Goal: Navigation & Orientation: Find specific page/section

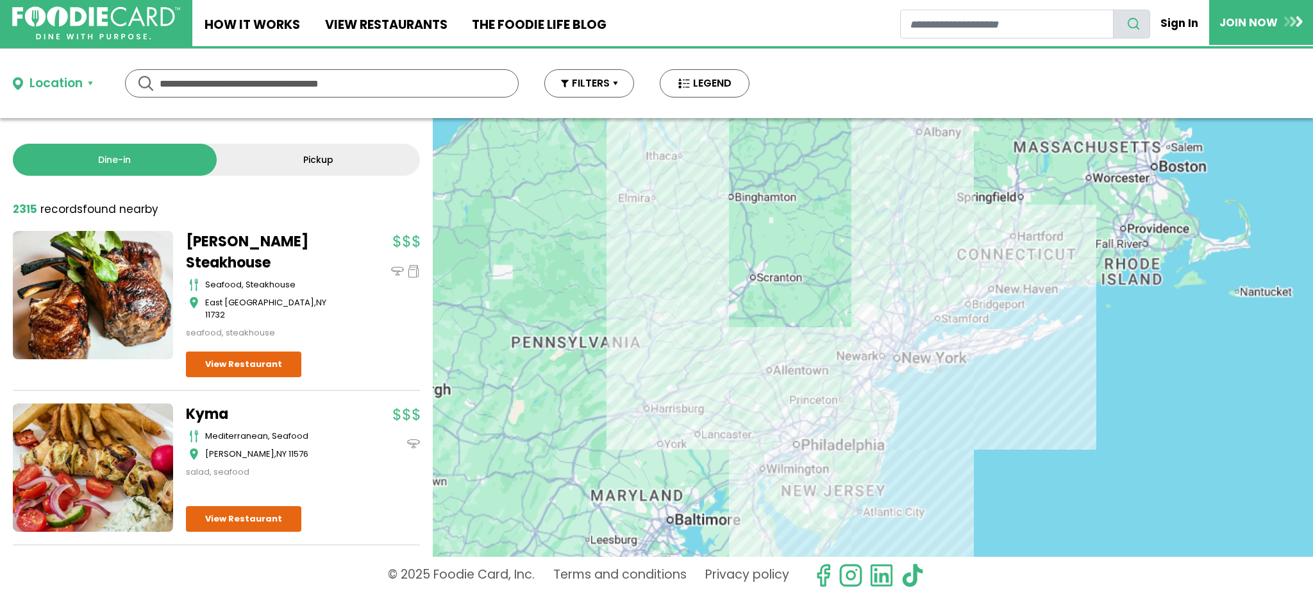
click at [319, 79] on input "text" at bounding box center [322, 83] width 324 height 27
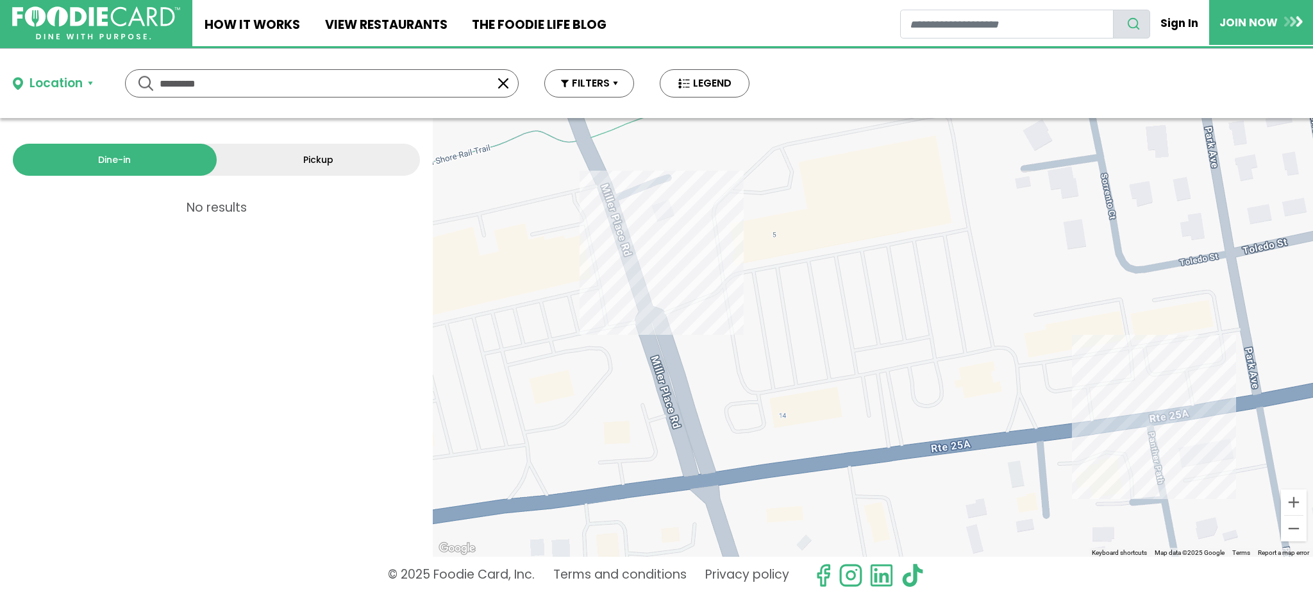
click at [237, 78] on input "*********" at bounding box center [322, 83] width 324 height 27
type input "*"
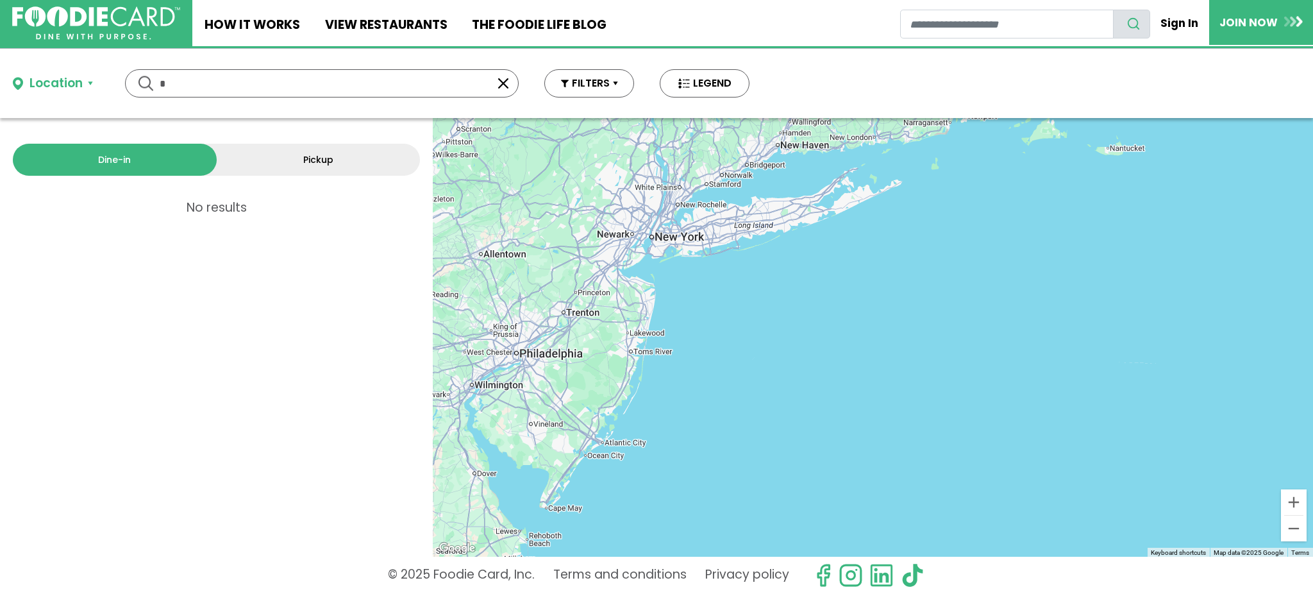
type input "*"
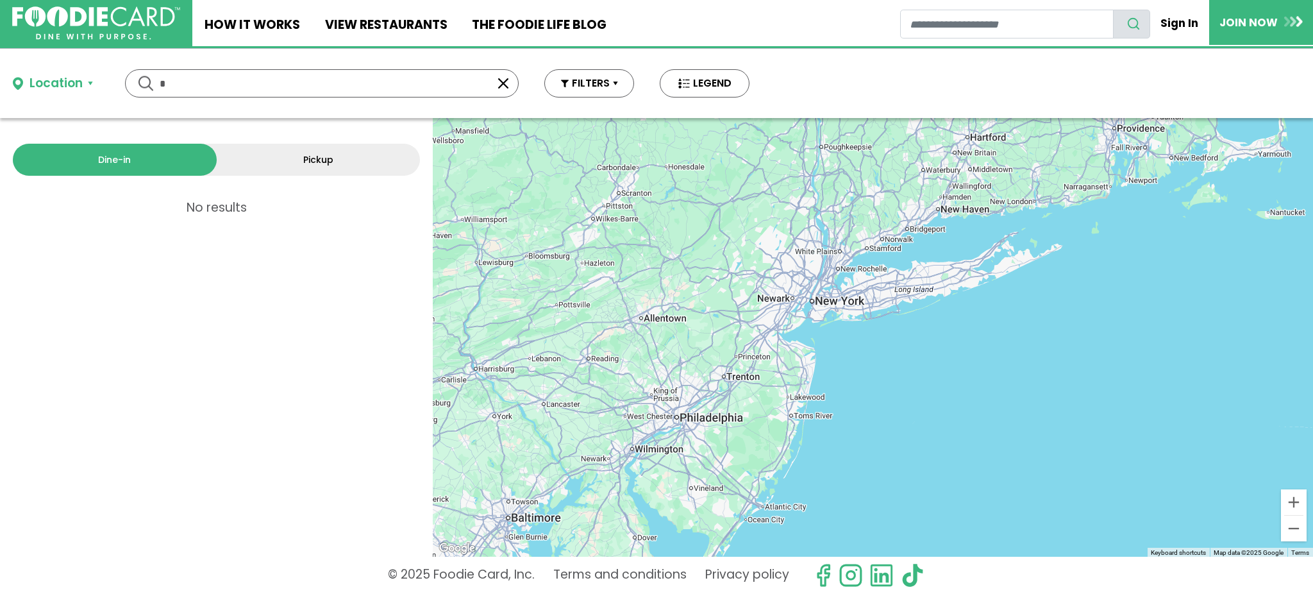
drag, startPoint x: 577, startPoint y: 333, endPoint x: 743, endPoint y: 369, distance: 170.0
click at [743, 369] on div "To navigate, press the arrow keys." at bounding box center [873, 337] width 880 height 439
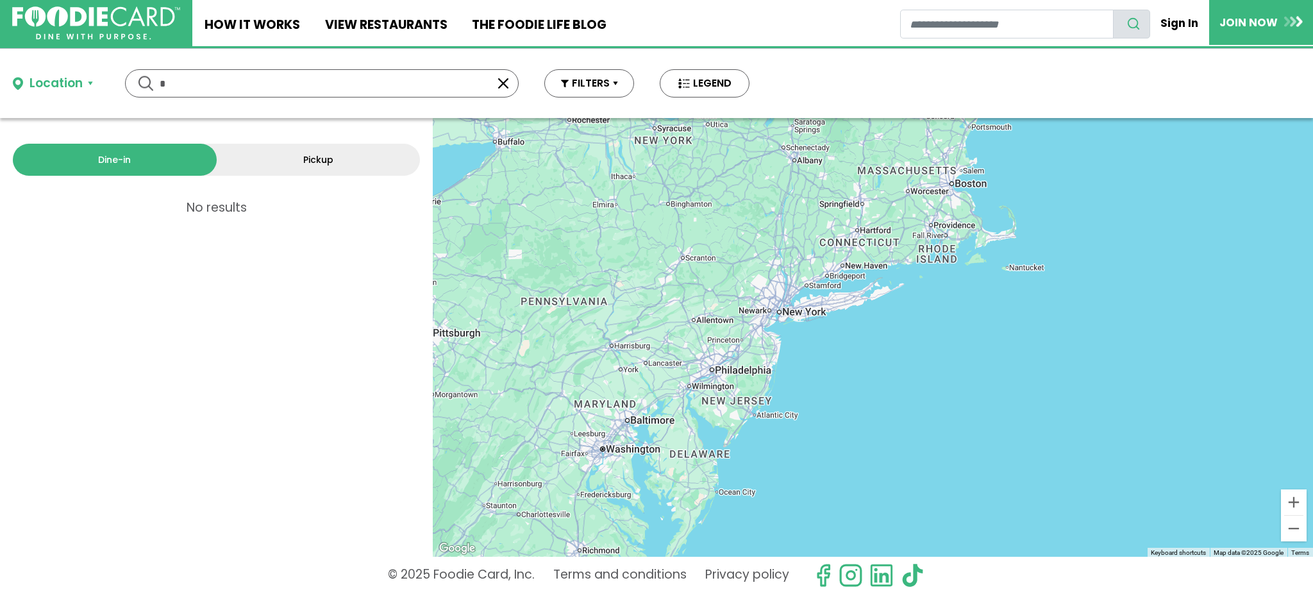
click at [505, 85] on button "button" at bounding box center [503, 83] width 15 height 15
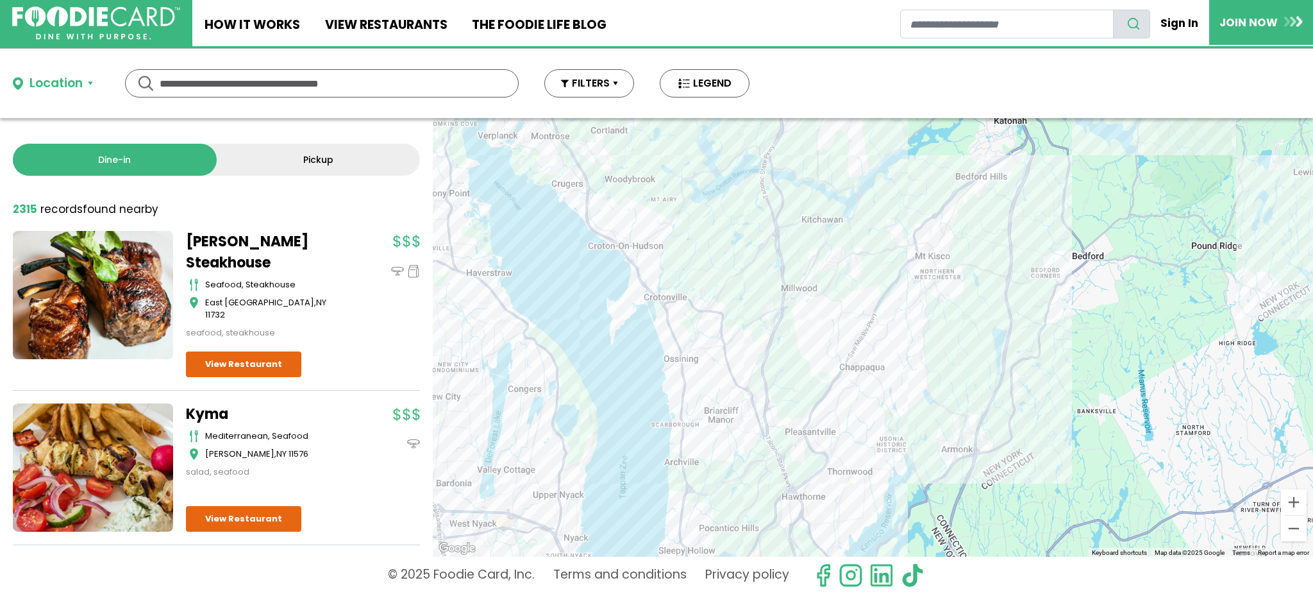
drag, startPoint x: 928, startPoint y: 374, endPoint x: 913, endPoint y: 176, distance: 198.7
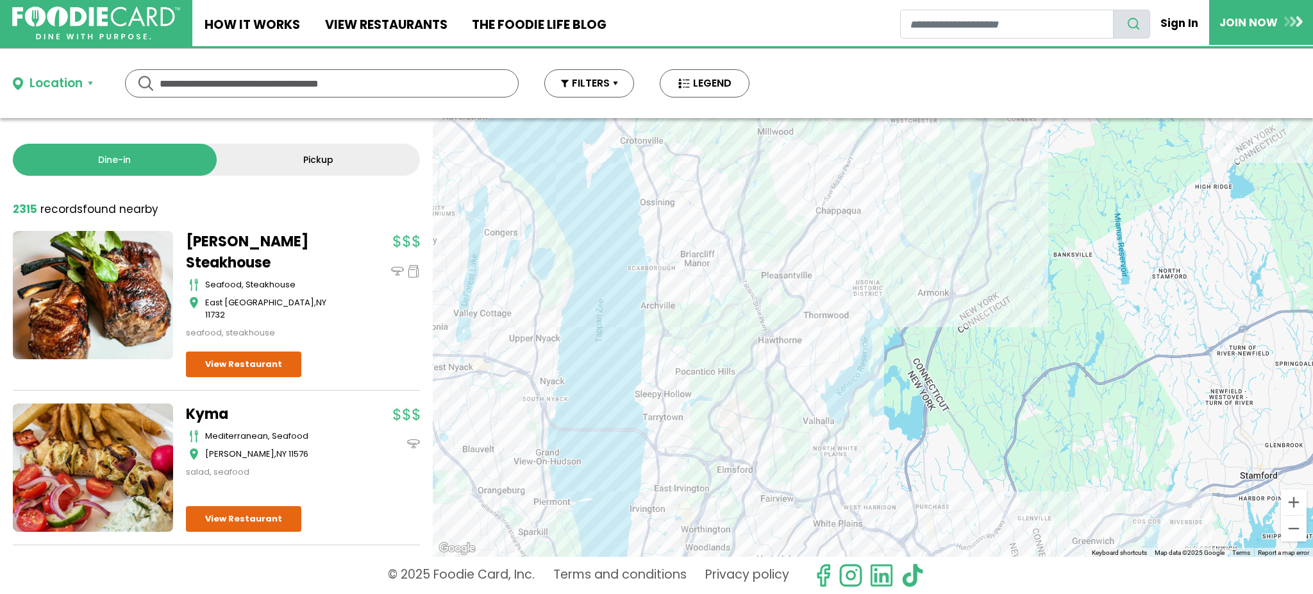
drag, startPoint x: 933, startPoint y: 360, endPoint x: 907, endPoint y: 196, distance: 166.2
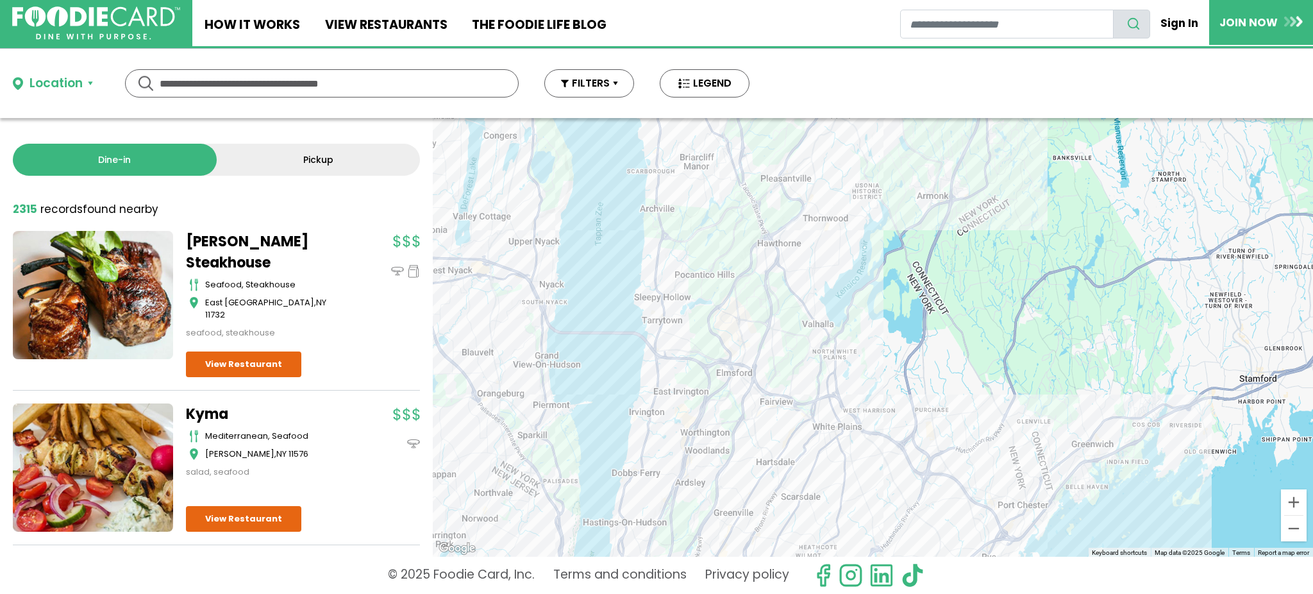
drag, startPoint x: 701, startPoint y: 258, endPoint x: 699, endPoint y: 160, distance: 98.1
click at [699, 160] on div "To navigate, press the arrow keys." at bounding box center [873, 337] width 880 height 439
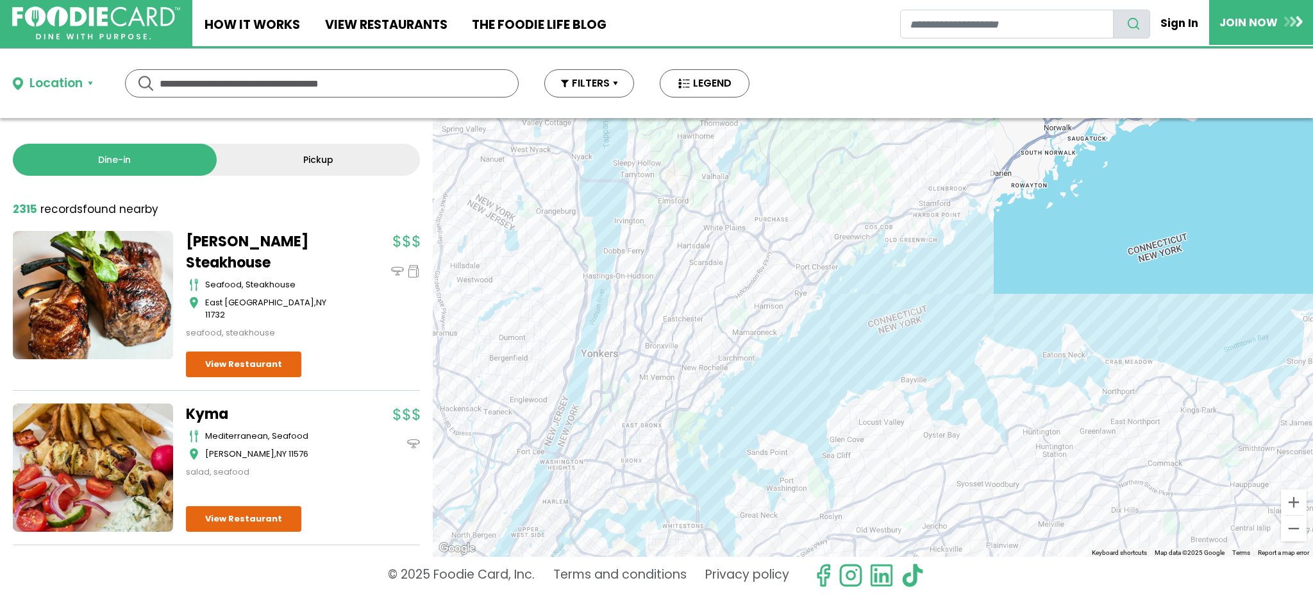
drag, startPoint x: 694, startPoint y: 406, endPoint x: 664, endPoint y: 284, distance: 126.0
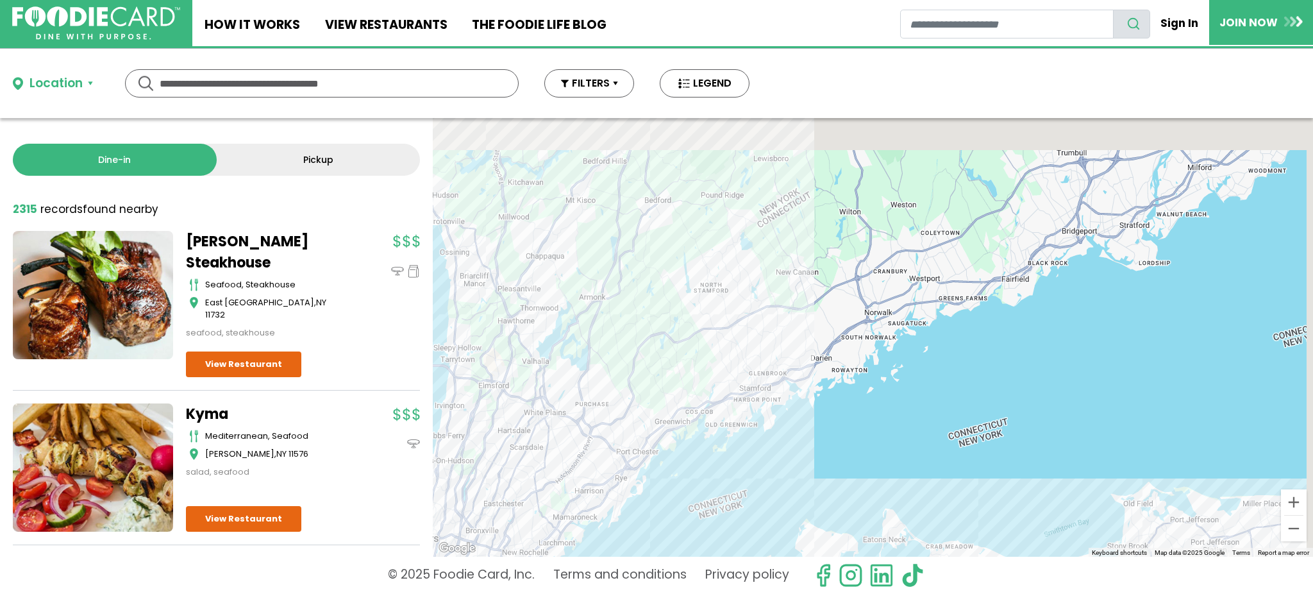
drag, startPoint x: 1053, startPoint y: 255, endPoint x: 806, endPoint y: 490, distance: 341.0
click at [806, 490] on div "To navigate, press the arrow keys." at bounding box center [873, 337] width 880 height 439
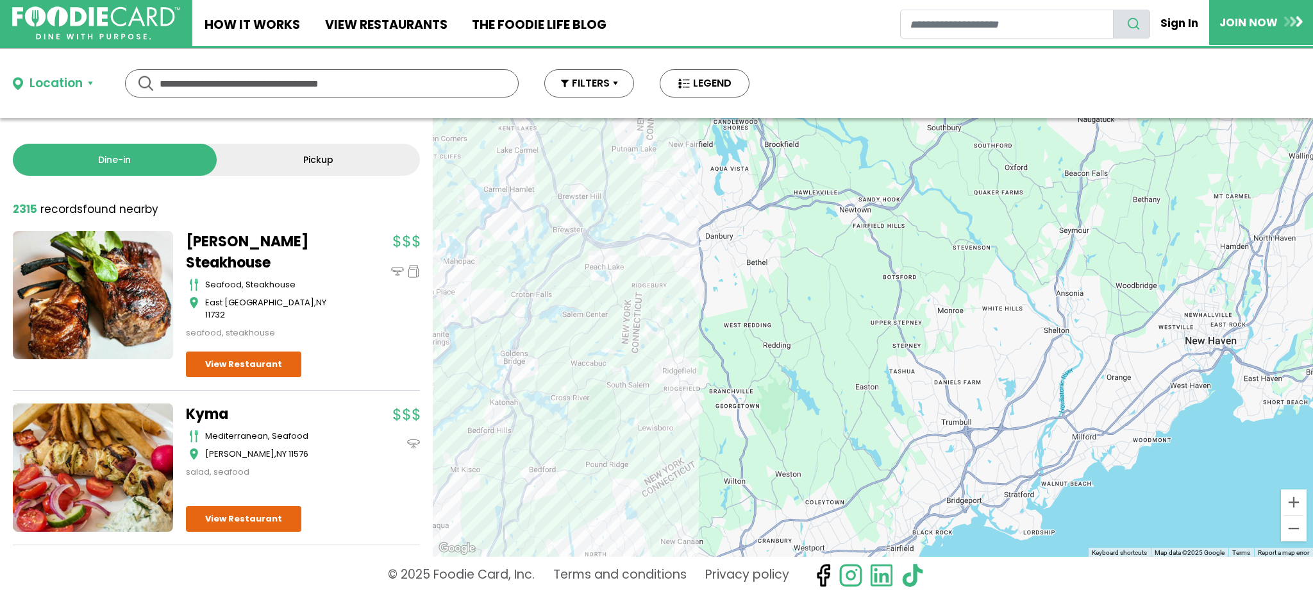
drag, startPoint x: 876, startPoint y: 331, endPoint x: 813, endPoint y: 569, distance: 246.0
click at [813, 569] on div "Location Use my current location Search by Region [US_STATE] 2008 restaurants […" at bounding box center [656, 321] width 1313 height 545
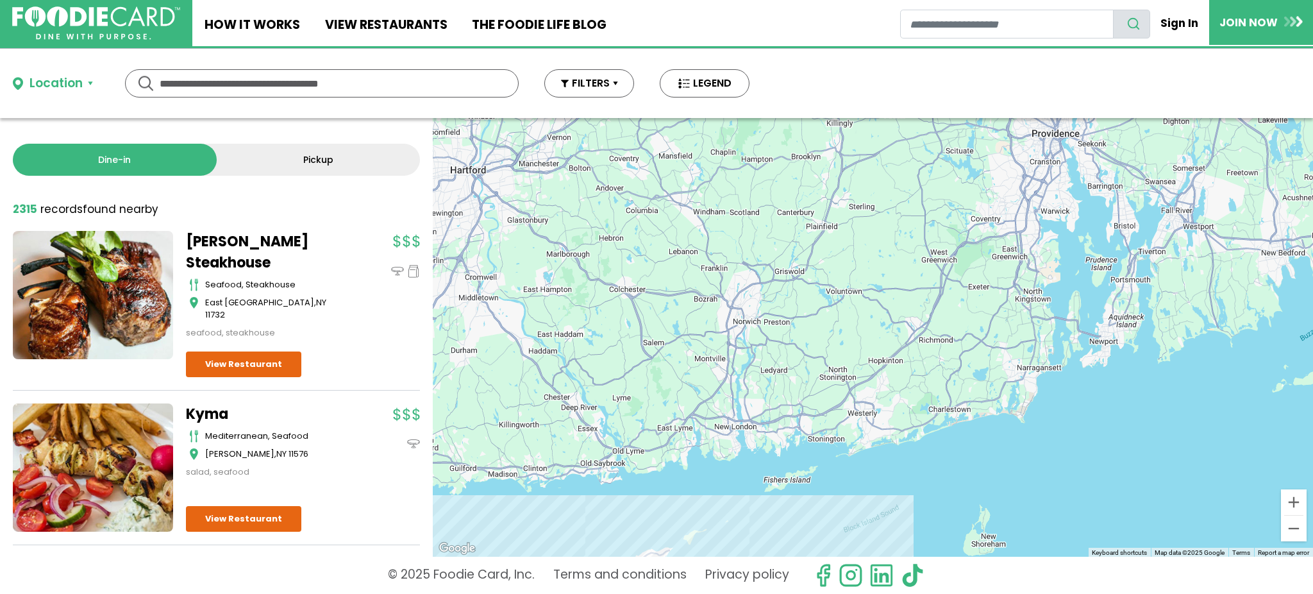
drag, startPoint x: 1094, startPoint y: 449, endPoint x: 401, endPoint y: 504, distance: 695.8
drag, startPoint x: 401, startPoint y: 504, endPoint x: 957, endPoint y: 390, distance: 568.0
click at [957, 390] on div "To navigate, press the arrow keys." at bounding box center [873, 337] width 880 height 439
drag, startPoint x: 1071, startPoint y: 305, endPoint x: 906, endPoint y: 452, distance: 221.2
click at [906, 452] on div "To navigate, press the arrow keys." at bounding box center [873, 337] width 880 height 439
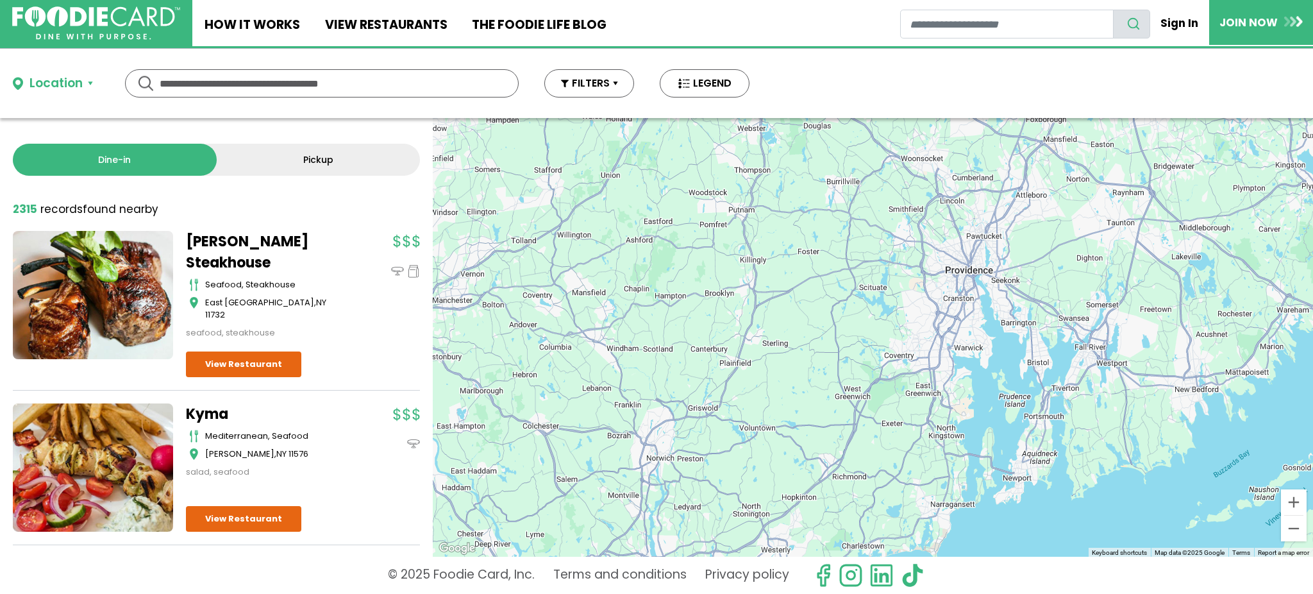
drag, startPoint x: 990, startPoint y: 280, endPoint x: 903, endPoint y: 416, distance: 161.7
click at [903, 416] on div "To navigate, press the arrow keys." at bounding box center [873, 337] width 880 height 439
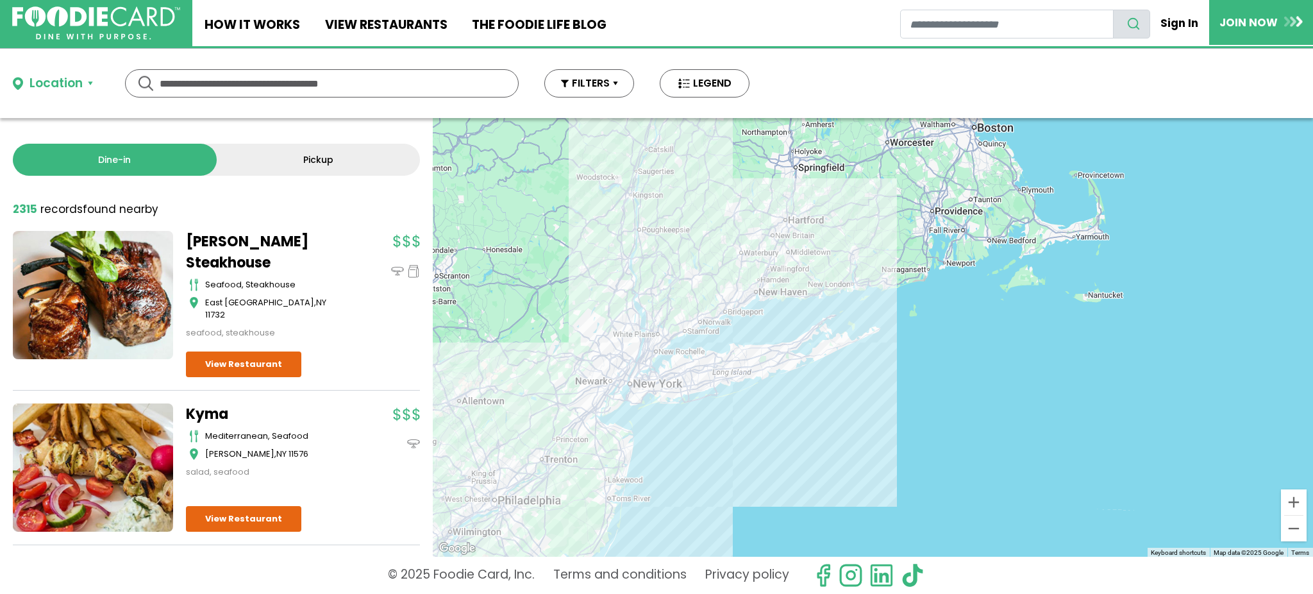
drag, startPoint x: 739, startPoint y: 485, endPoint x: 749, endPoint y: 313, distance: 172.8
click at [749, 313] on div "To navigate, press the arrow keys." at bounding box center [873, 337] width 880 height 439
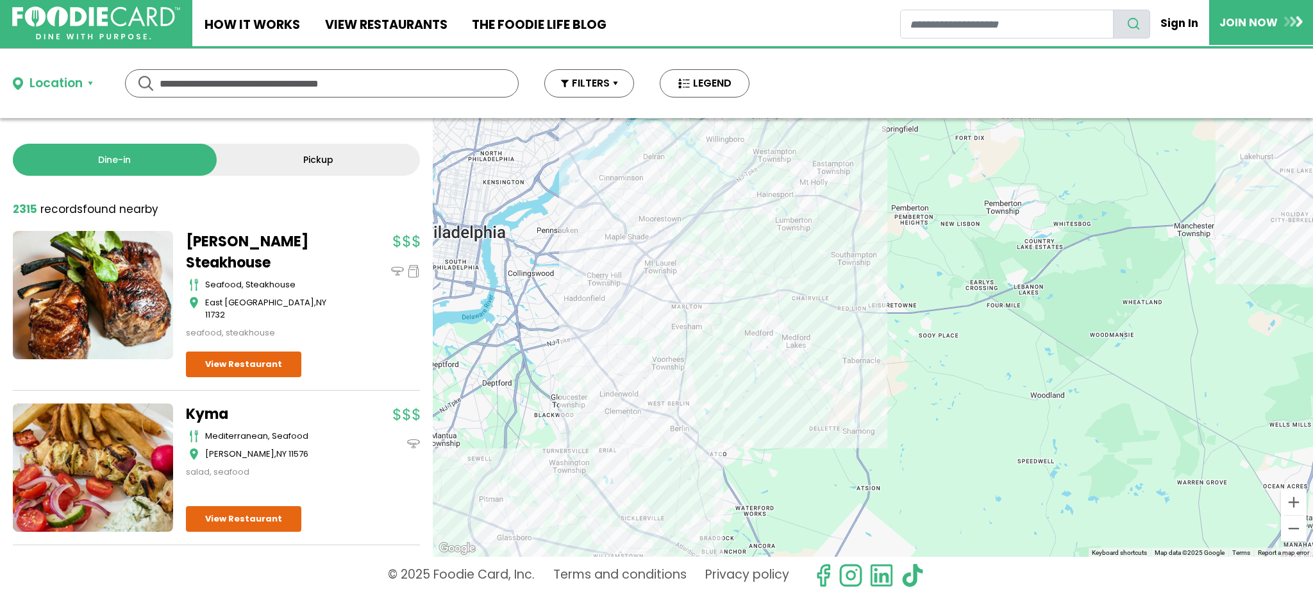
drag, startPoint x: 726, startPoint y: 389, endPoint x: 709, endPoint y: 347, distance: 45.1
click at [709, 347] on div "To navigate, press the arrow keys." at bounding box center [873, 337] width 880 height 439
click at [639, 230] on div "To navigate, press the arrow keys." at bounding box center [873, 337] width 880 height 439
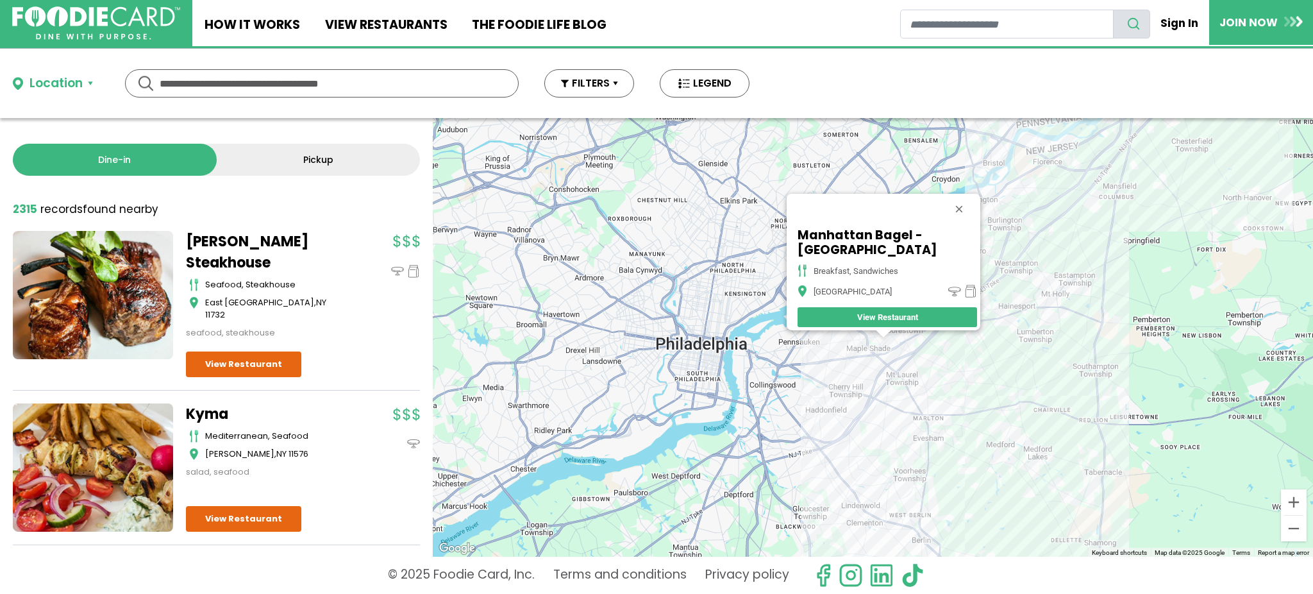
click at [977, 338] on div "To navigate, press the arrow keys. [GEOGRAPHIC_DATA] - [GEOGRAPHIC_DATA] breakf…" at bounding box center [873, 337] width 880 height 439
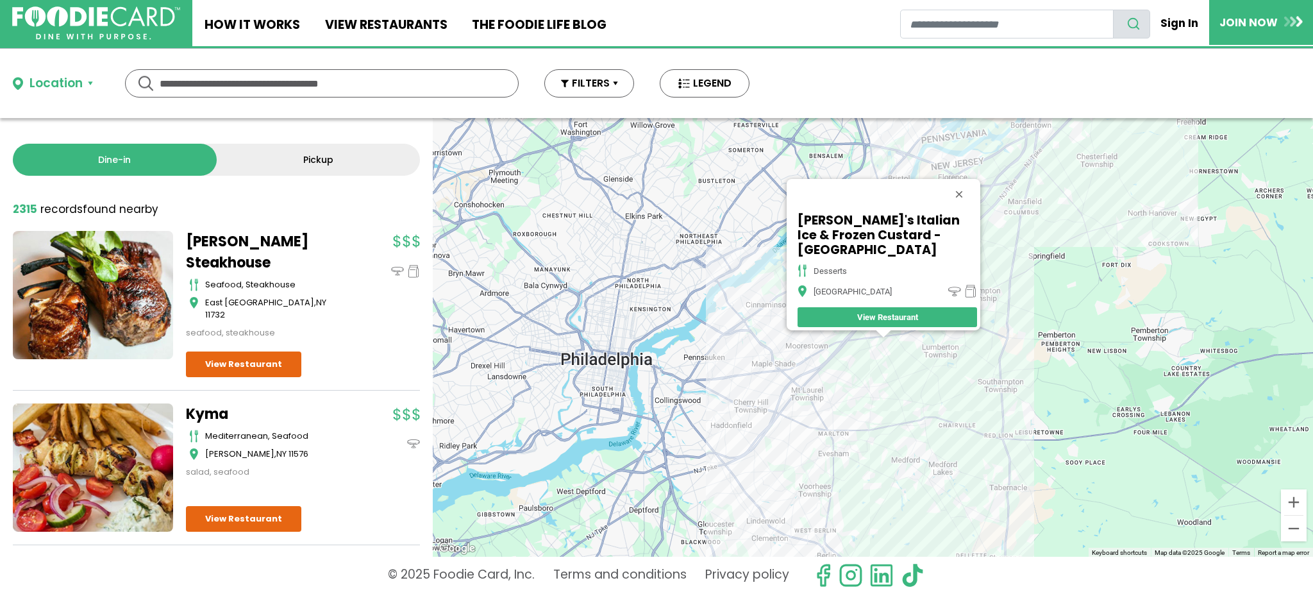
click at [937, 429] on div "To navigate, press the arrow keys. Rita's Italian Ice & Frozen Custard - [GEOGR…" at bounding box center [873, 337] width 880 height 439
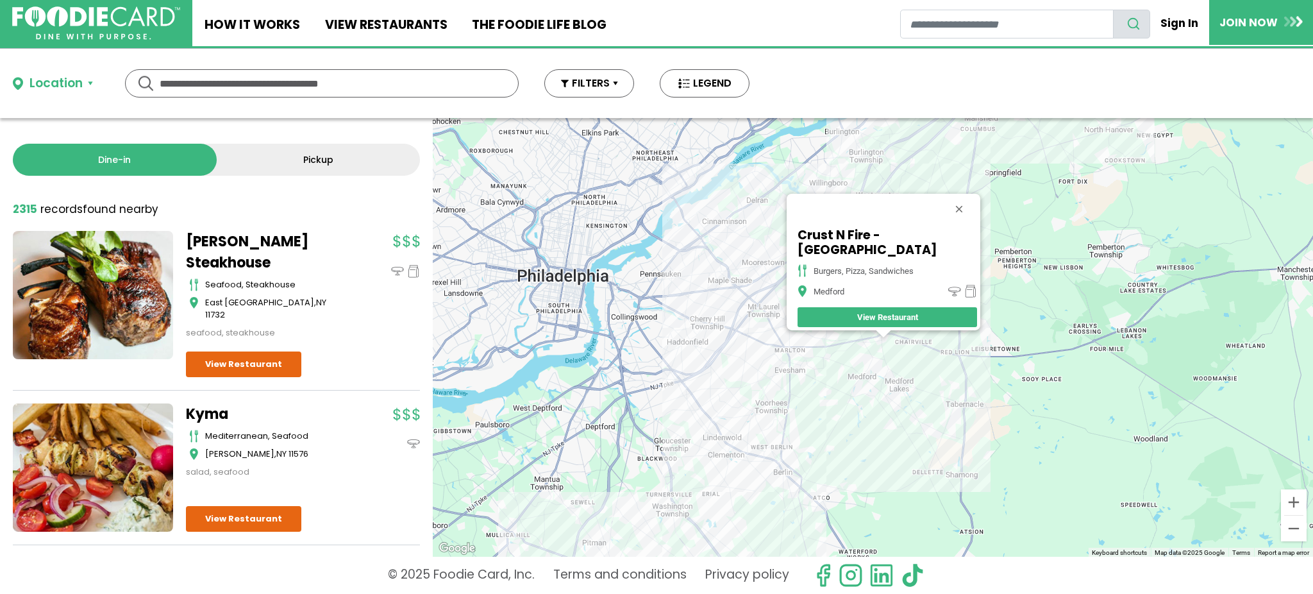
click at [839, 352] on div "To navigate, press the arrow keys. Crust N Fire - Medford burgers, pizza, sandw…" at bounding box center [873, 337] width 880 height 439
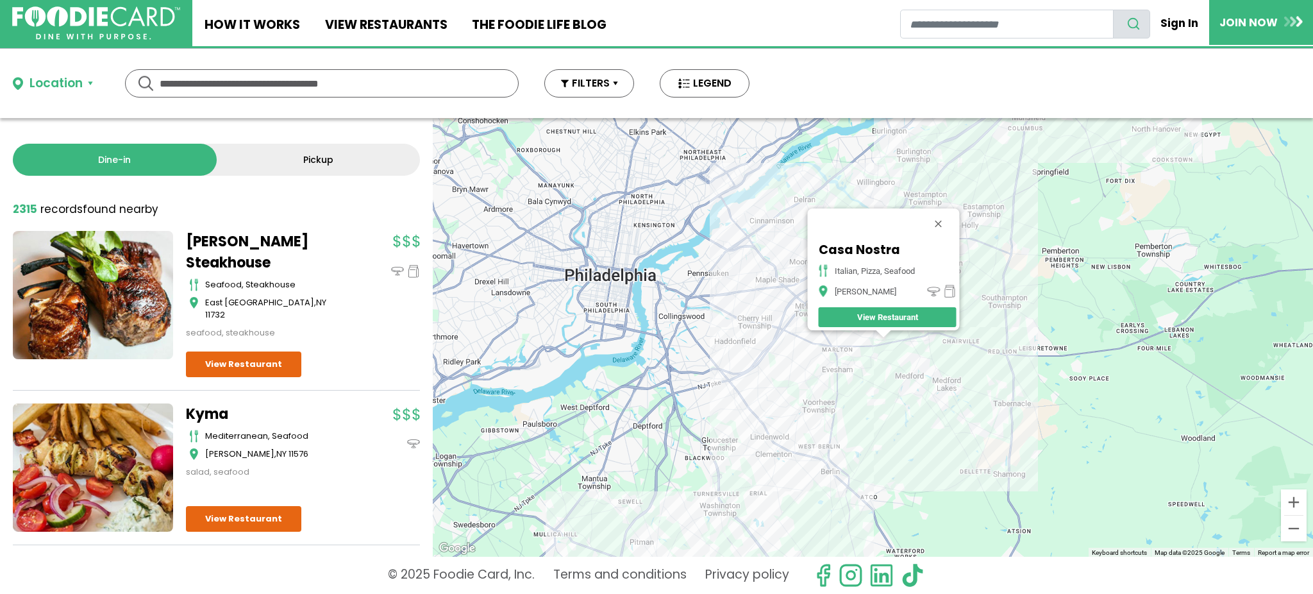
click at [841, 433] on div "To navigate, press the arrow keys. Casa Nostra italian, pizza, seafood Marlton …" at bounding box center [873, 337] width 880 height 439
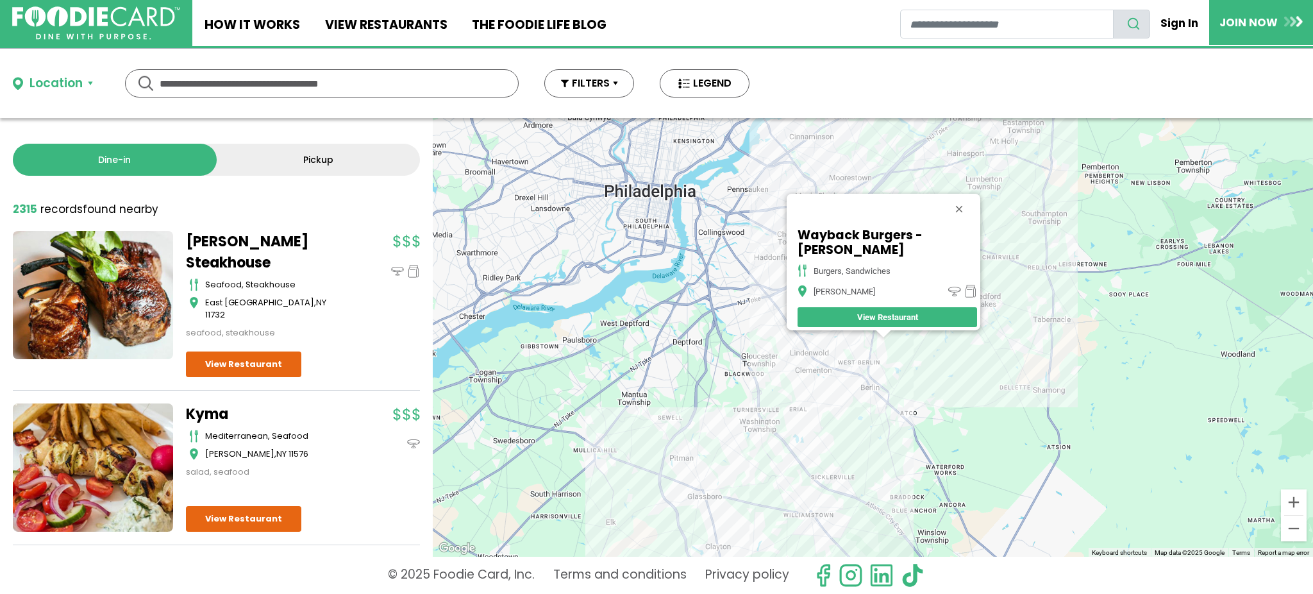
click at [896, 404] on div "To navigate, press the arrow keys. Wayback Burgers - [PERSON_NAME] burgers, san…" at bounding box center [873, 337] width 880 height 439
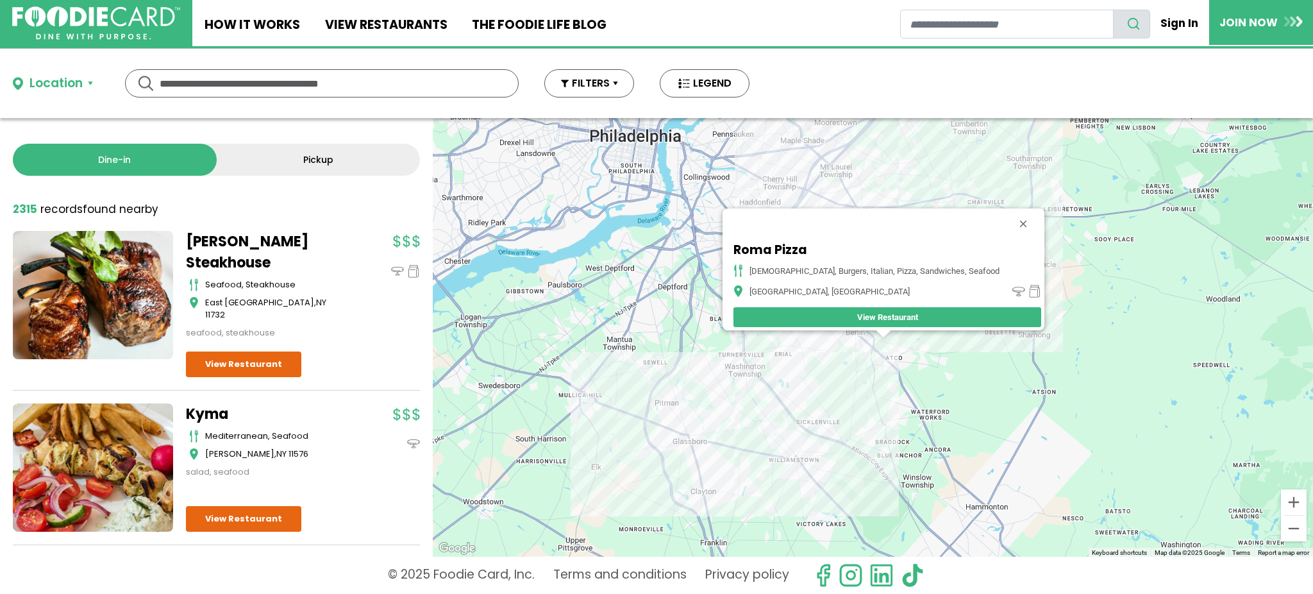
click at [804, 401] on div "To navigate, press the arrow keys. Roma Pizza [DEMOGRAPHIC_DATA], burgers, ital…" at bounding box center [873, 337] width 880 height 439
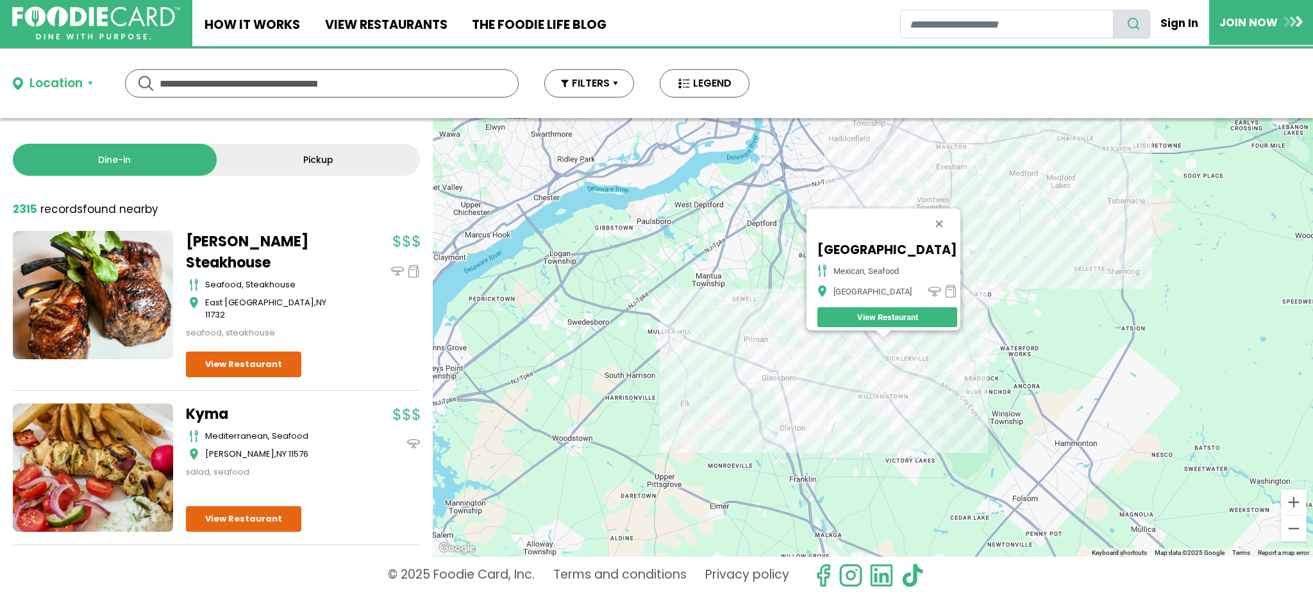
click at [869, 371] on div "To navigate, press the arrow keys. [GEOGRAPHIC_DATA], seafood [GEOGRAPHIC_DATA]…" at bounding box center [873, 337] width 880 height 439
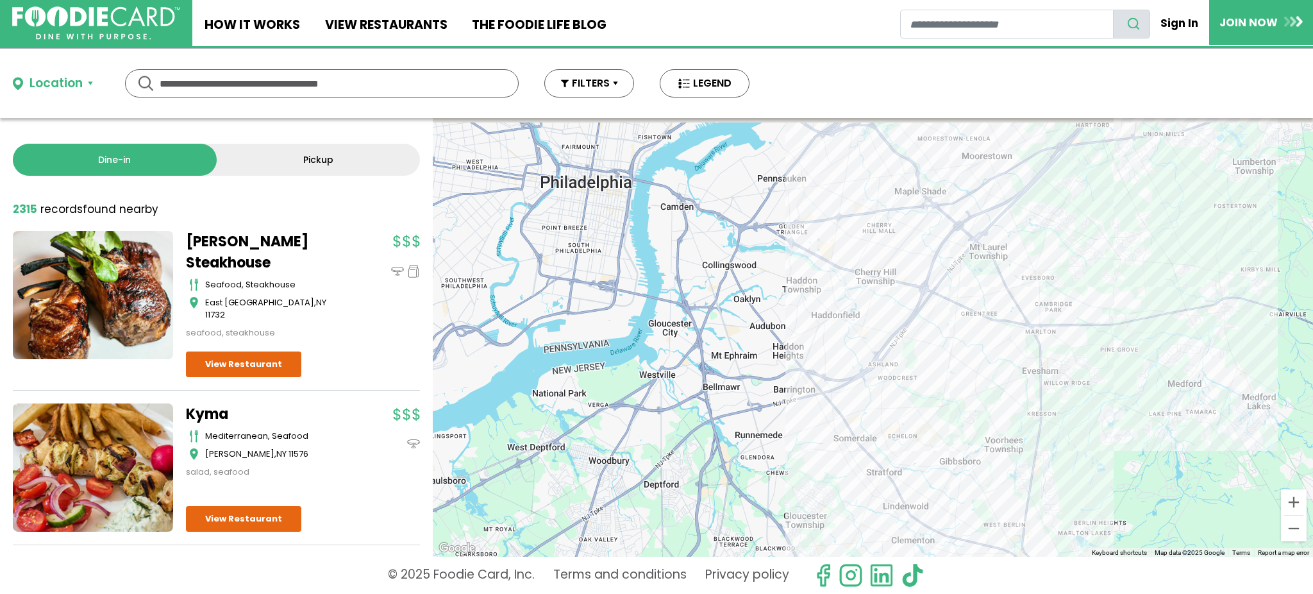
drag, startPoint x: 704, startPoint y: 140, endPoint x: 835, endPoint y: 471, distance: 356.0
click at [835, 471] on div "To navigate, press the arrow keys. [PERSON_NAME]'s Pizza burgers, italian, pizz…" at bounding box center [873, 337] width 880 height 439
click at [947, 179] on div "To navigate, press the arrow keys. [PERSON_NAME]'s Pizza burgers, italian, pizz…" at bounding box center [873, 337] width 880 height 439
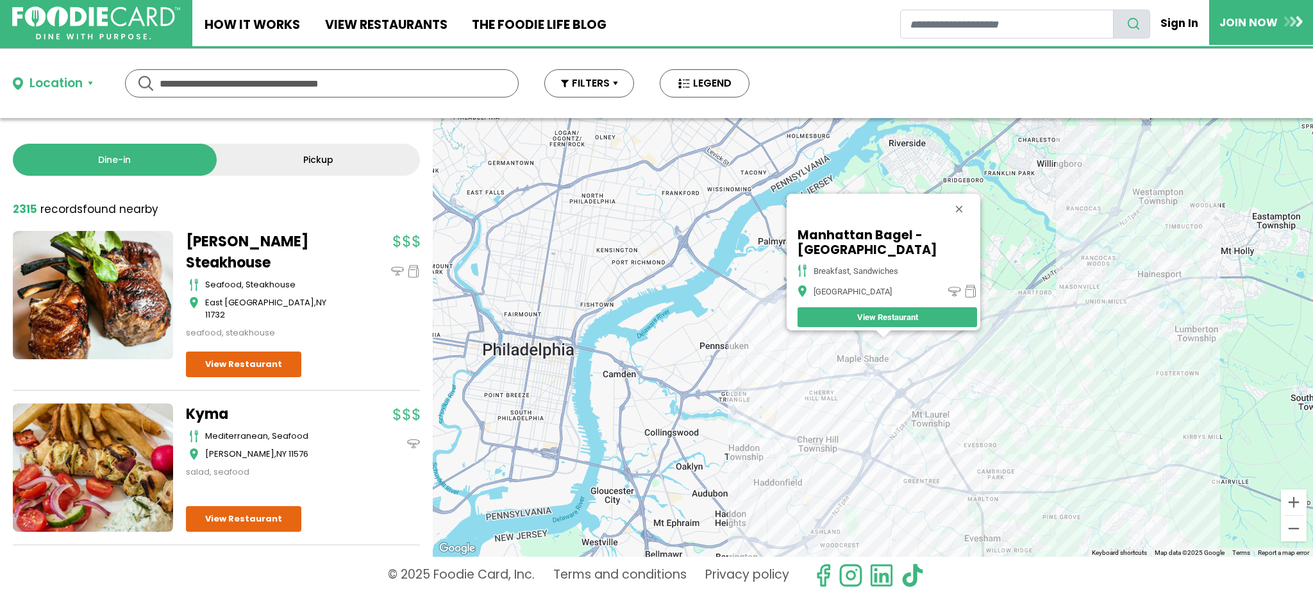
click at [786, 494] on div "To navigate, press the arrow keys. [GEOGRAPHIC_DATA] - [GEOGRAPHIC_DATA] breakf…" at bounding box center [873, 337] width 880 height 439
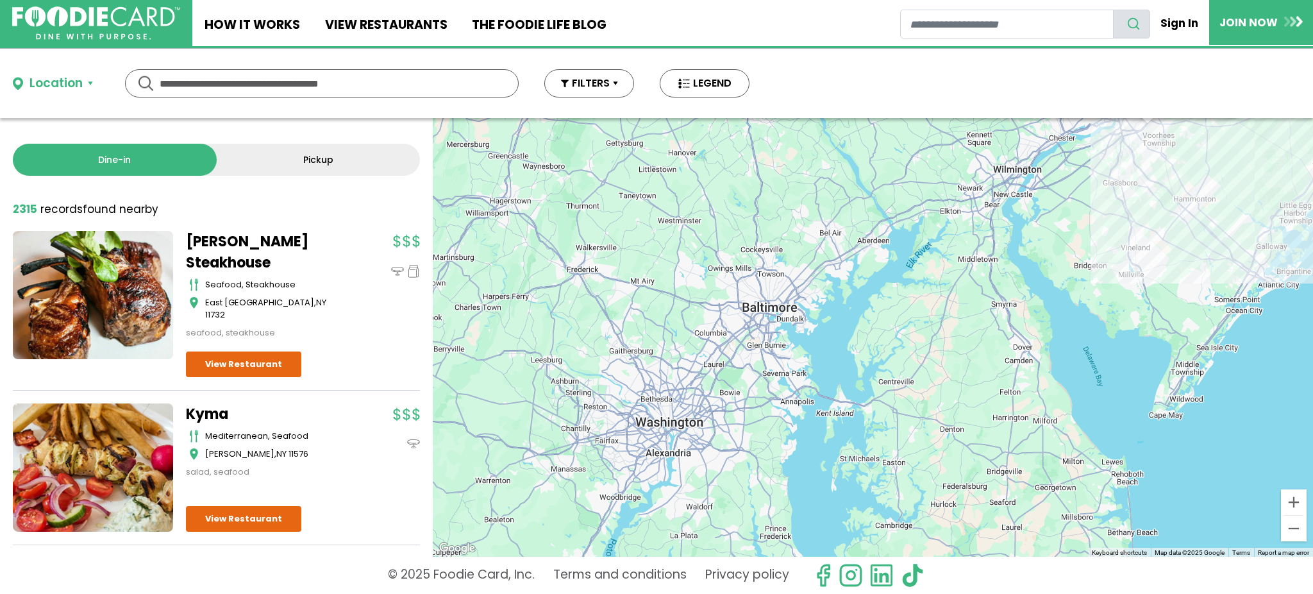
drag, startPoint x: 596, startPoint y: 489, endPoint x: 1055, endPoint y: 206, distance: 539.1
click at [1055, 206] on div "To navigate, press the arrow keys. Crust N Fire - Haddonfield burgers, pizza, s…" at bounding box center [873, 337] width 880 height 439
drag, startPoint x: 676, startPoint y: 424, endPoint x: 683, endPoint y: 289, distance: 135.5
click at [683, 289] on div "To navigate, press the arrow keys. Crust N Fire - Haddonfield burgers, pizza, s…" at bounding box center [873, 337] width 880 height 439
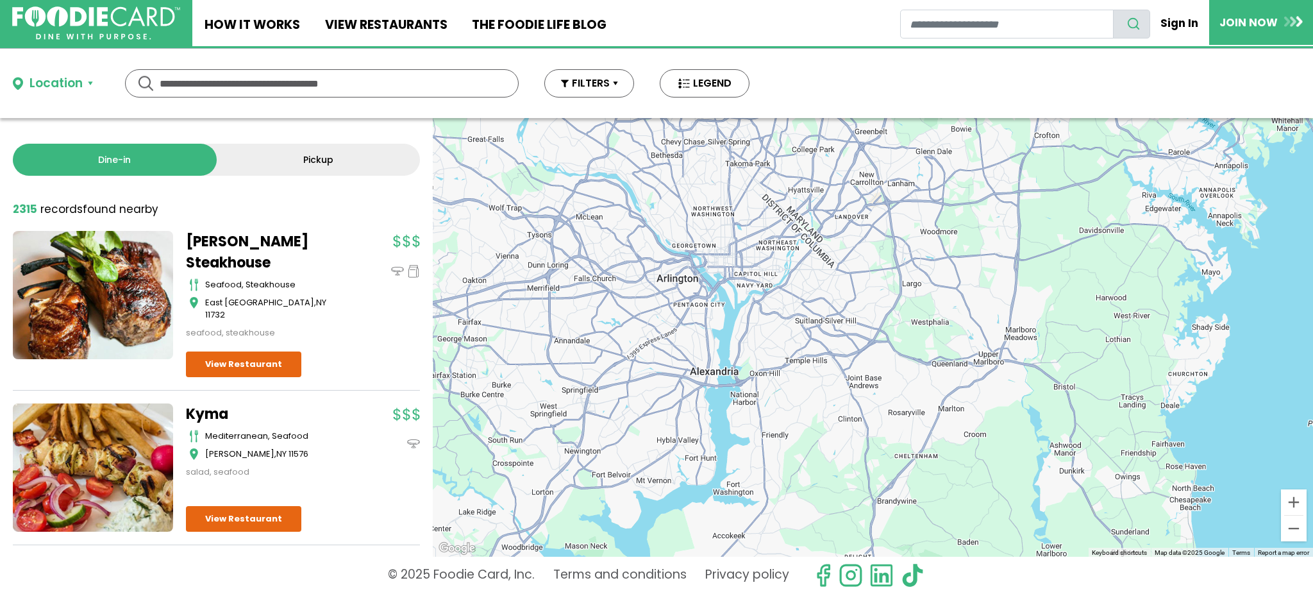
drag, startPoint x: 683, startPoint y: 289, endPoint x: 731, endPoint y: 331, distance: 64.0
click at [731, 331] on div "To navigate, press the arrow keys. Crust N Fire - Haddonfield burgers, pizza, s…" at bounding box center [873, 337] width 880 height 439
